Goal: Task Accomplishment & Management: Complete application form

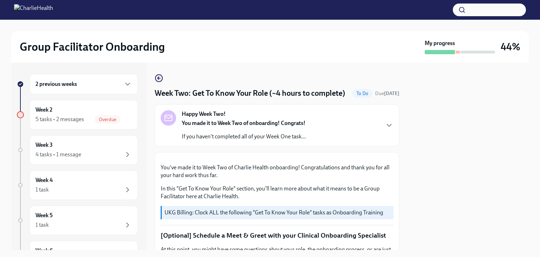
scroll to position [547, 0]
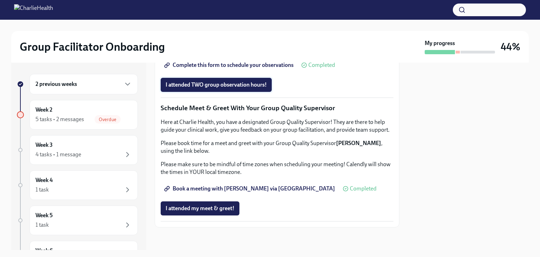
click at [240, 88] on span "I attended TWO group observation hours!" at bounding box center [216, 84] width 101 height 7
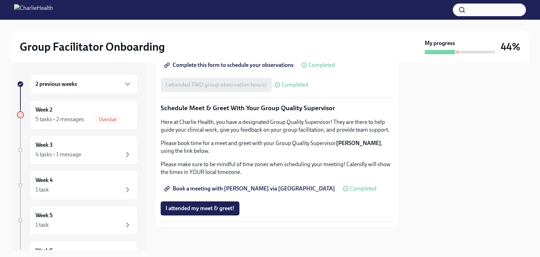
scroll to position [681, 0]
click at [220, 209] on span "I attended my meet & greet!" at bounding box center [200, 208] width 69 height 7
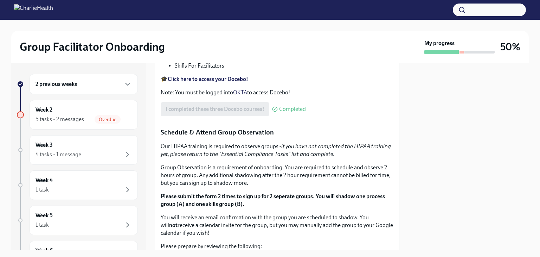
scroll to position [0, 0]
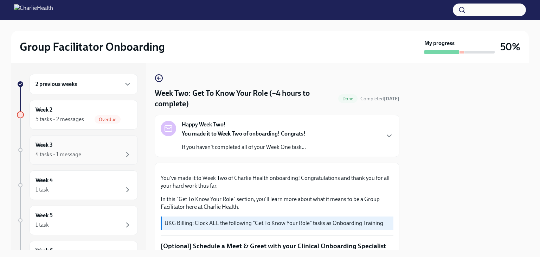
click at [114, 154] on div "4 tasks • 1 message" at bounding box center [84, 154] width 96 height 8
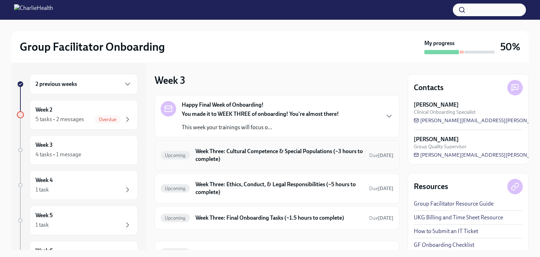
click at [181, 157] on span "Upcoming" at bounding box center [175, 155] width 29 height 5
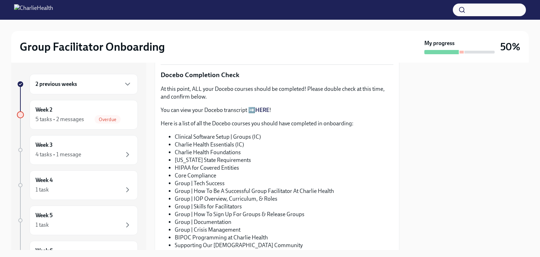
scroll to position [367, 0]
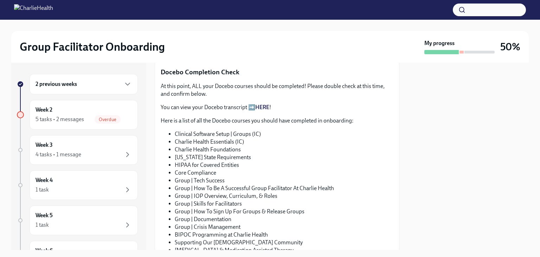
click at [253, 103] on p "You can view your Docebo transcript ➡️ HERE !" at bounding box center [277, 107] width 233 height 8
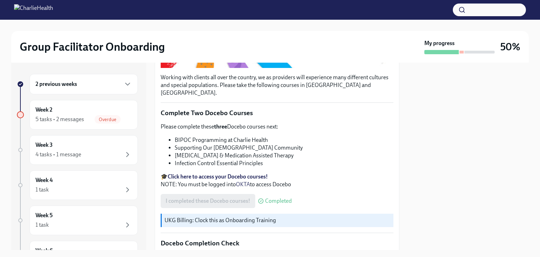
scroll to position [207, 0]
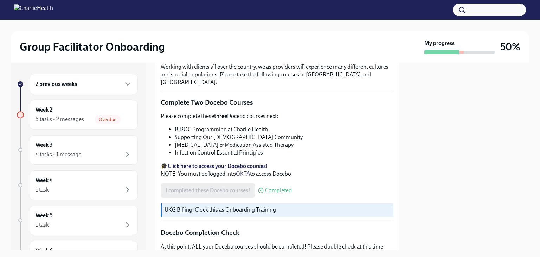
click at [245, 162] on strong "Click here to access your Docebo courses!" at bounding box center [218, 165] width 100 height 7
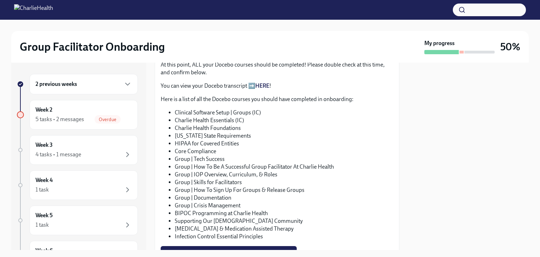
scroll to position [391, 0]
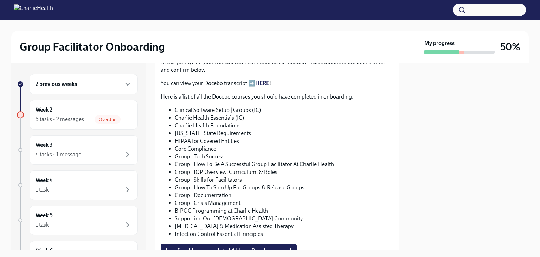
click at [265, 80] on link "HERE" at bounding box center [262, 83] width 14 height 7
click at [264, 80] on link "HERE" at bounding box center [262, 83] width 14 height 7
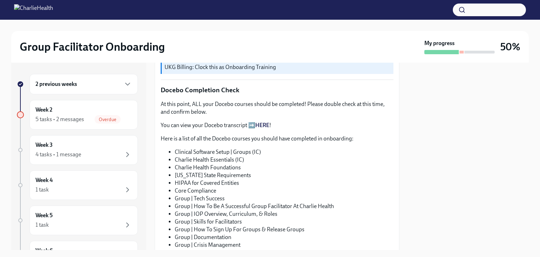
scroll to position [348, 0]
click at [267, 122] on link "HERE" at bounding box center [262, 125] width 14 height 7
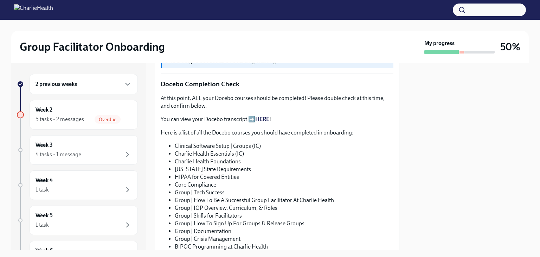
scroll to position [355, 0]
click at [252, 116] on p "You can view your Docebo transcript ➡️ HERE !" at bounding box center [277, 120] width 233 height 8
click at [256, 116] on p "You can view your Docebo transcript ➡️ HERE !" at bounding box center [277, 120] width 233 height 8
click at [260, 116] on link "HERE" at bounding box center [262, 119] width 14 height 7
click at [258, 116] on link "HERE" at bounding box center [262, 119] width 14 height 7
